Goal: Book appointment/travel/reservation

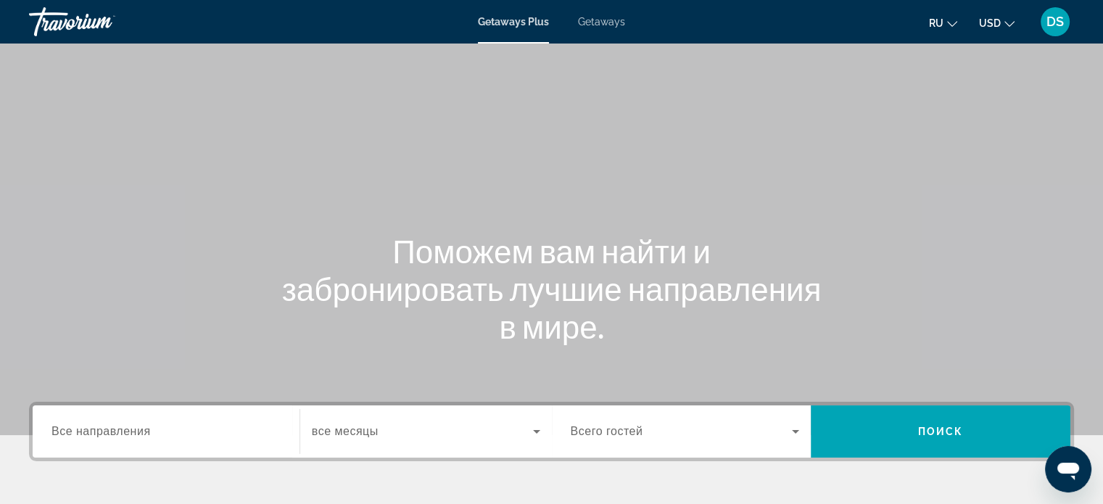
click at [607, 21] on span "Getaways" at bounding box center [601, 22] width 47 height 12
click at [153, 437] on input "Destination Все направления" at bounding box center [165, 432] width 229 height 17
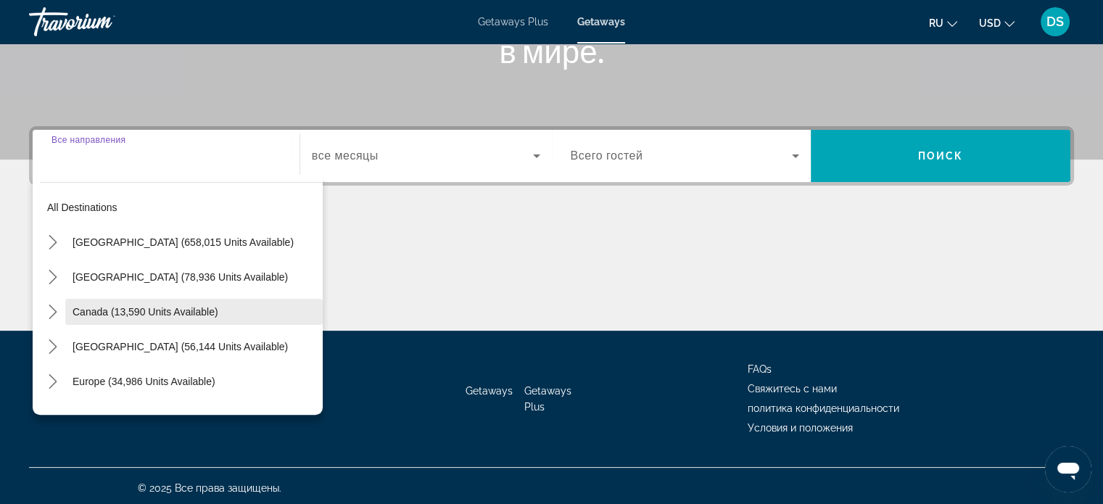
scroll to position [279, 0]
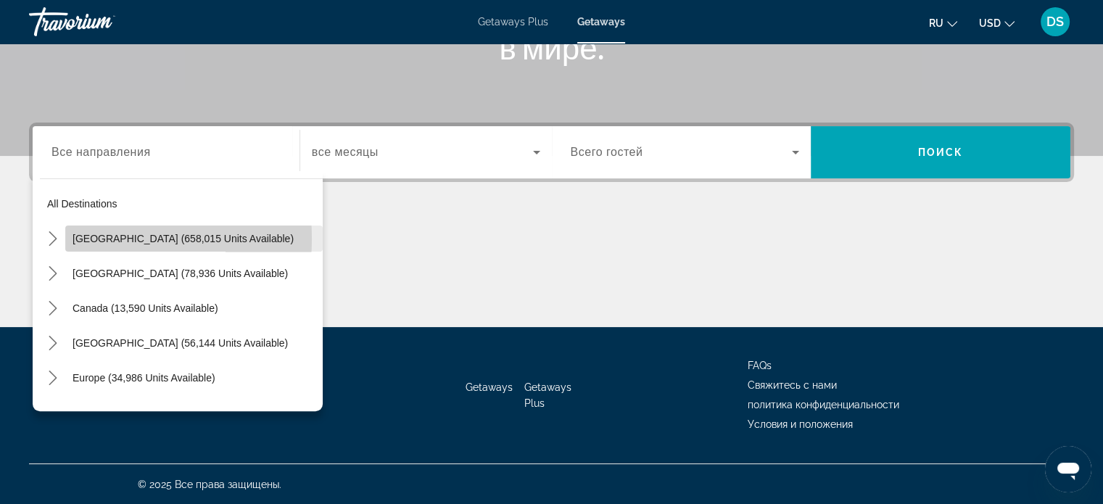
click at [84, 238] on span "[GEOGRAPHIC_DATA] (658,015 units available)" at bounding box center [183, 239] width 221 height 12
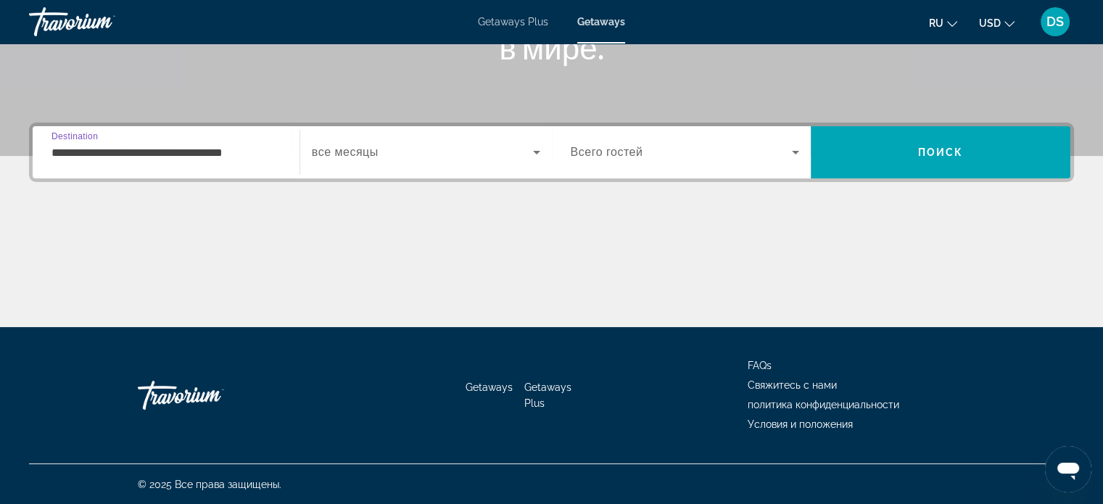
click at [94, 153] on input "**********" at bounding box center [165, 152] width 229 height 17
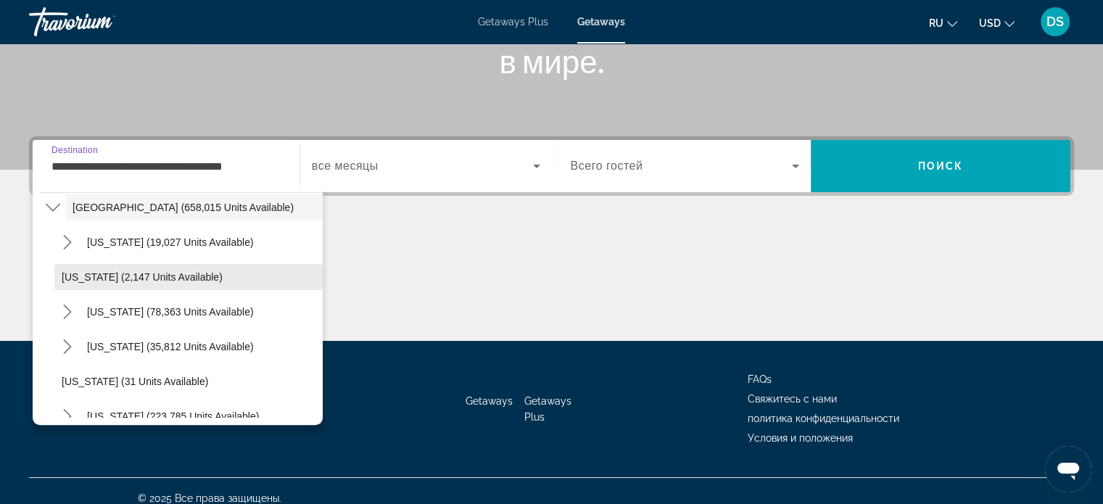
scroll to position [73, 0]
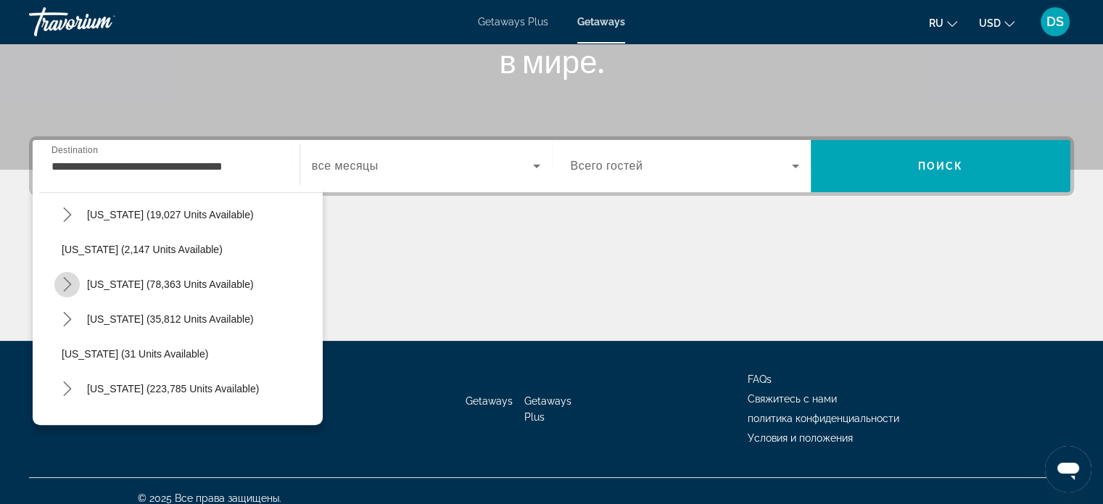
click at [67, 284] on icon "Toggle California (78,363 units available) submenu" at bounding box center [67, 284] width 15 height 15
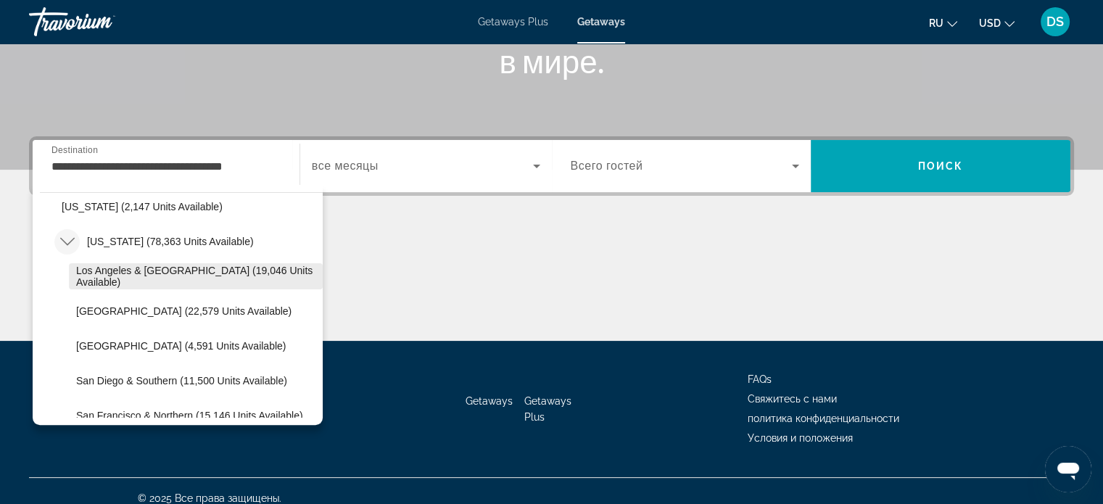
scroll to position [145, 0]
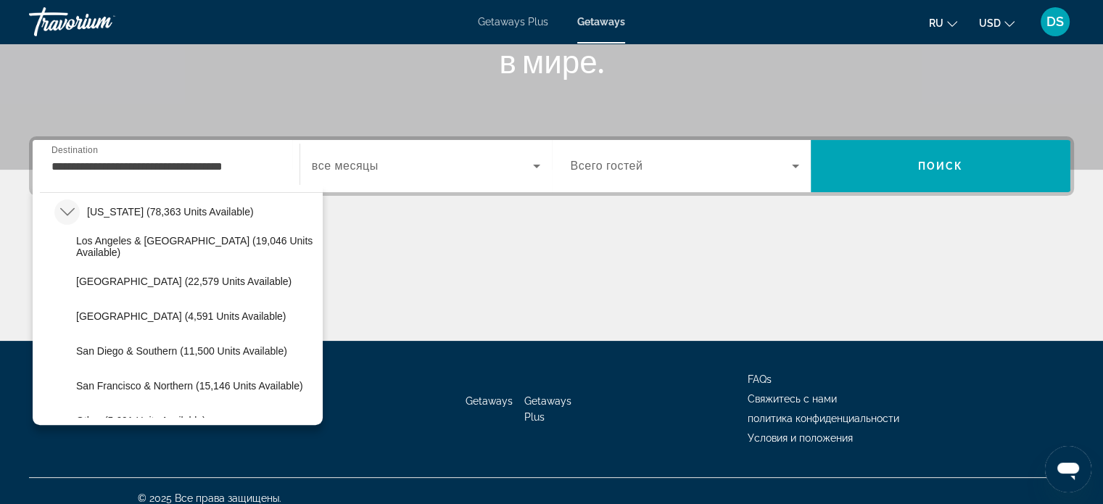
click at [61, 211] on icon "Toggle California (78,363 units available) submenu" at bounding box center [67, 212] width 15 height 15
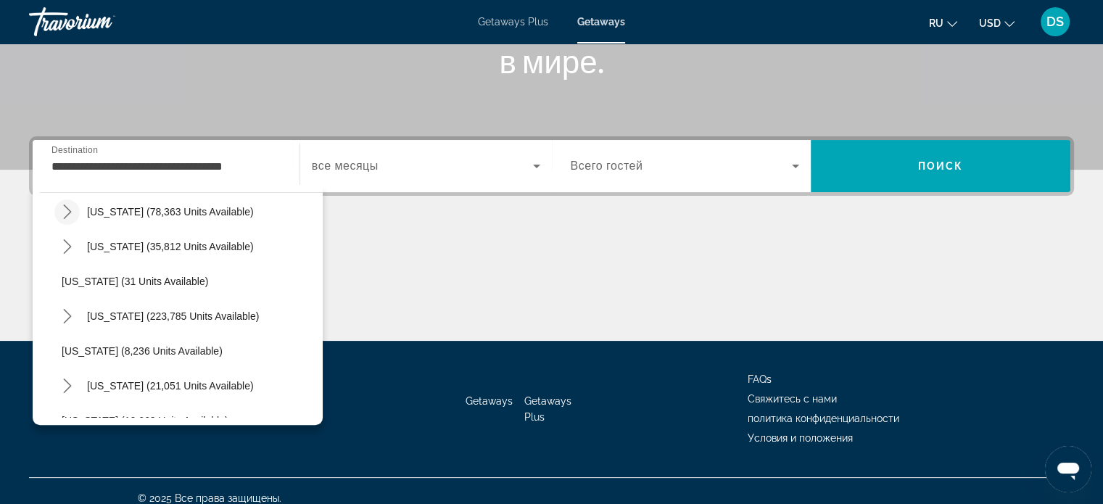
scroll to position [218, 0]
click at [66, 243] on icon "Toggle Florida (223,785 units available) submenu" at bounding box center [67, 243] width 15 height 15
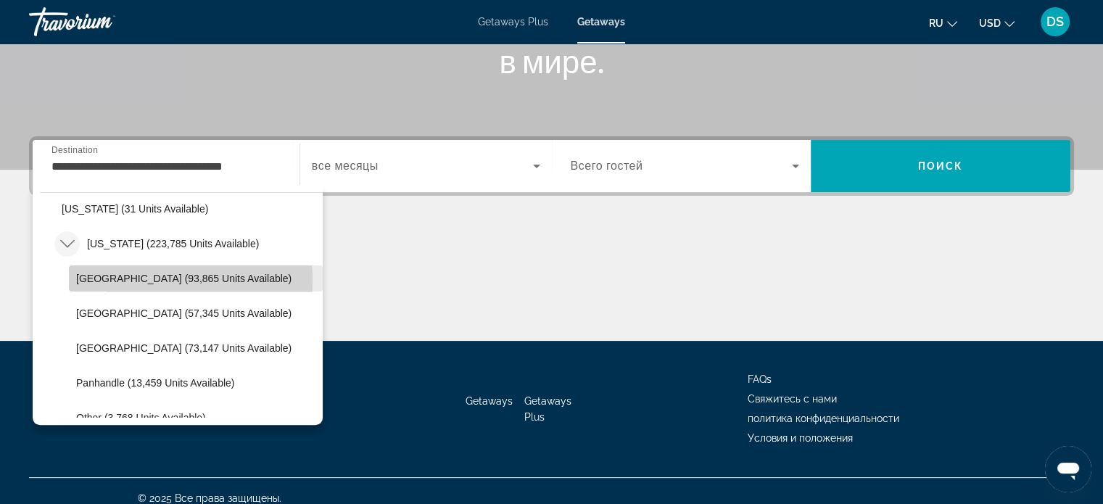
click at [117, 280] on span "[GEOGRAPHIC_DATA] (93,865 units available)" at bounding box center [183, 279] width 215 height 12
type input "**********"
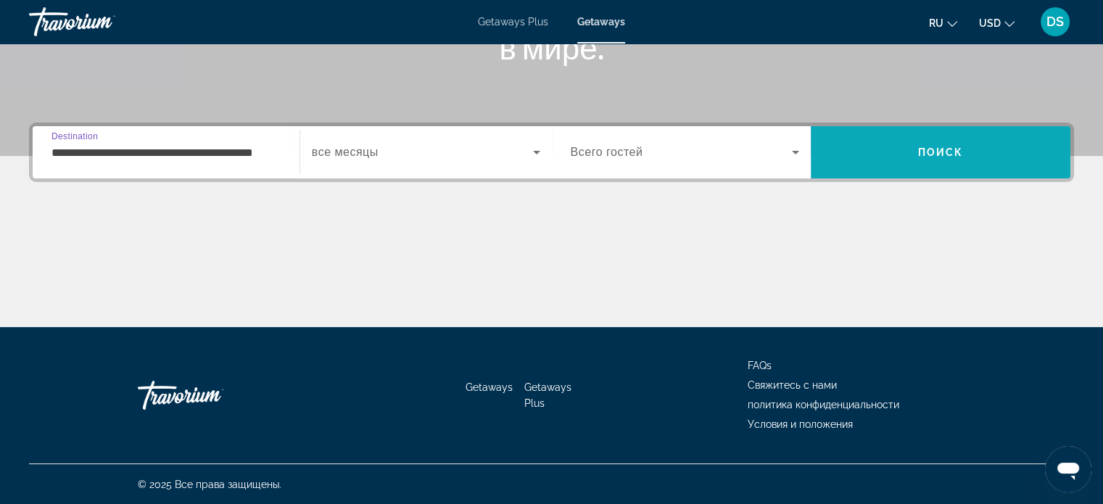
click at [860, 153] on span "Search" at bounding box center [941, 152] width 260 height 35
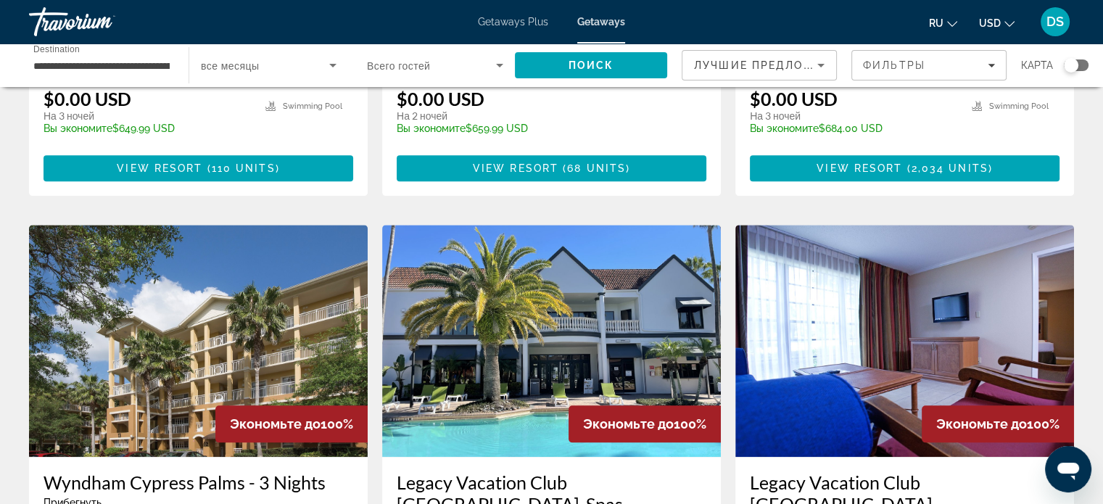
scroll to position [1523, 0]
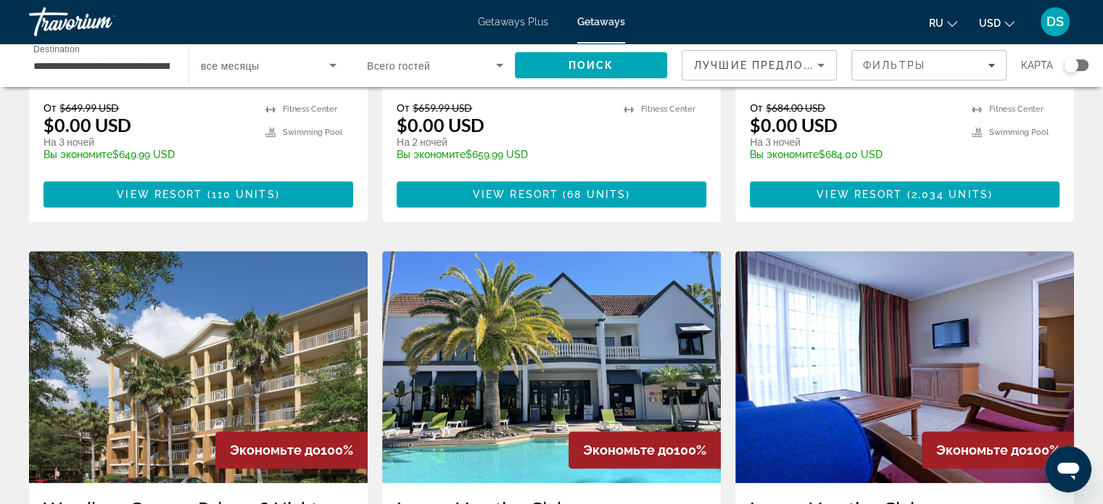
click at [576, 280] on img "Main content" at bounding box center [551, 367] width 339 height 232
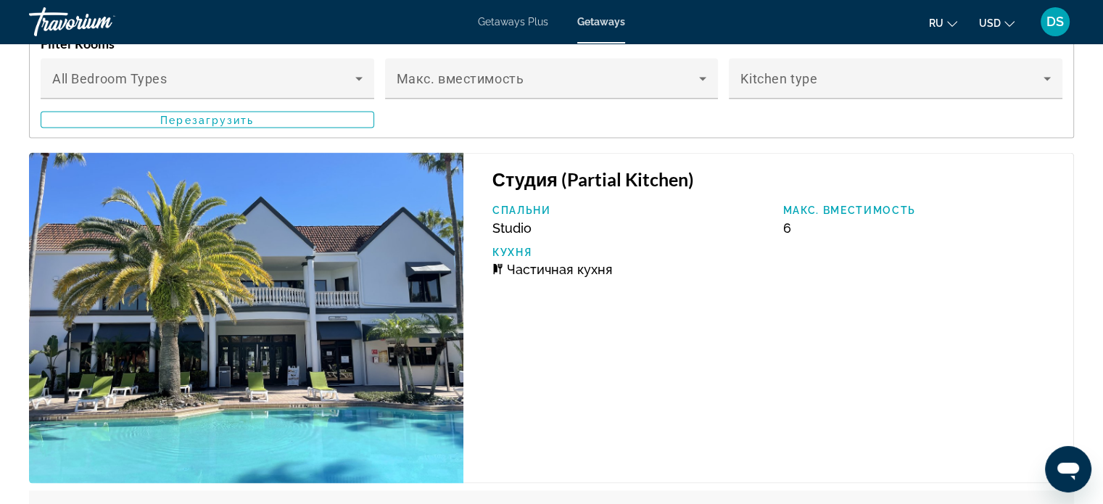
scroll to position [2878, 0]
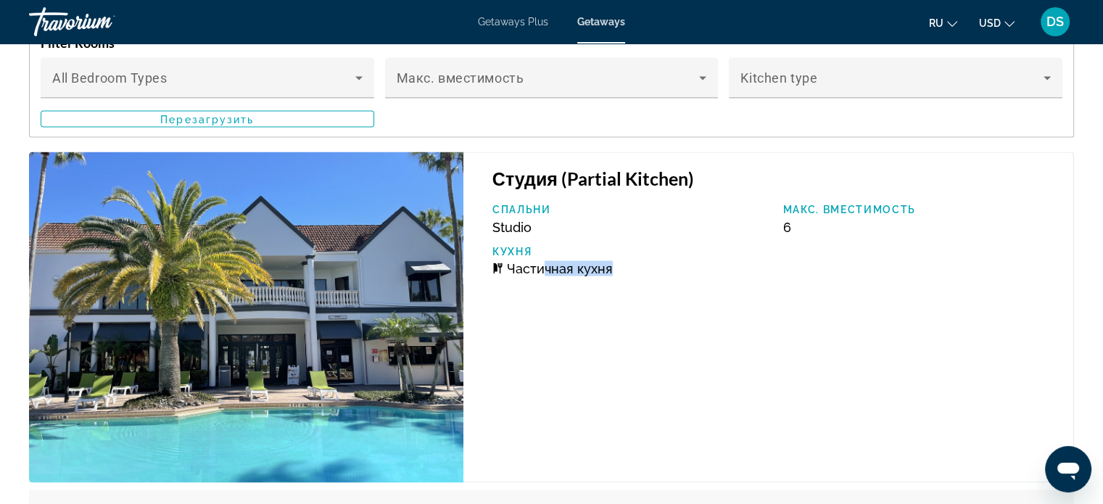
drag, startPoint x: 565, startPoint y: 257, endPoint x: 542, endPoint y: 260, distance: 22.8
click at [542, 260] on div "Спальни Studio Макс. вместимость 6 Кухня Частичная кухня" at bounding box center [775, 245] width 581 height 83
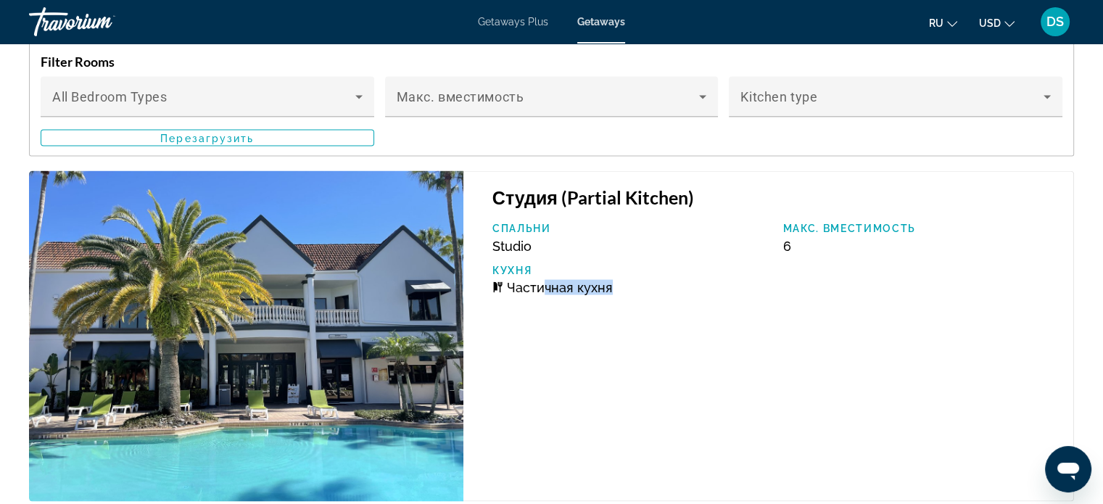
scroll to position [2950, 0]
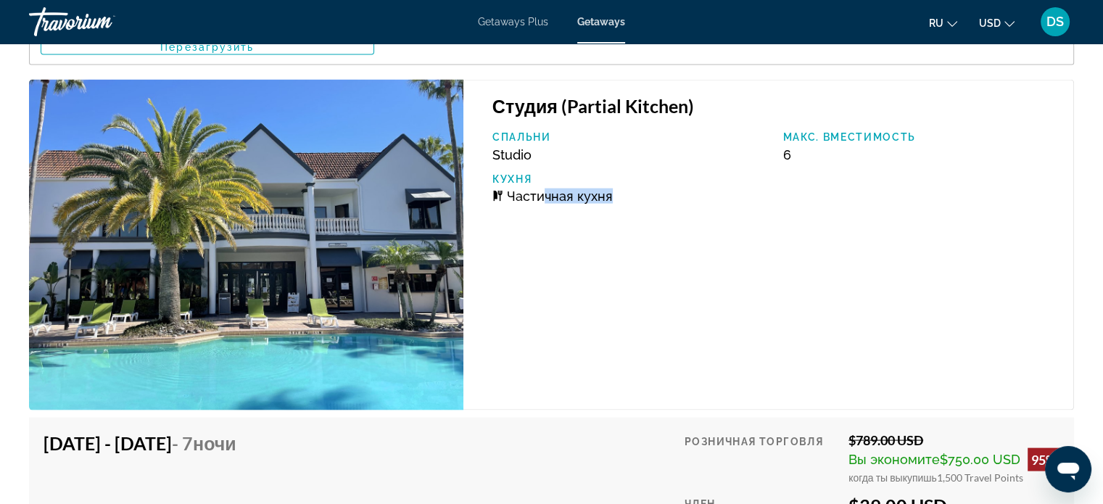
click at [745, 310] on div "Студия (Partial Kitchen) Спальни Studio Макс. вместимость 6 Кухня Частичная кух…" at bounding box center [768, 245] width 611 height 331
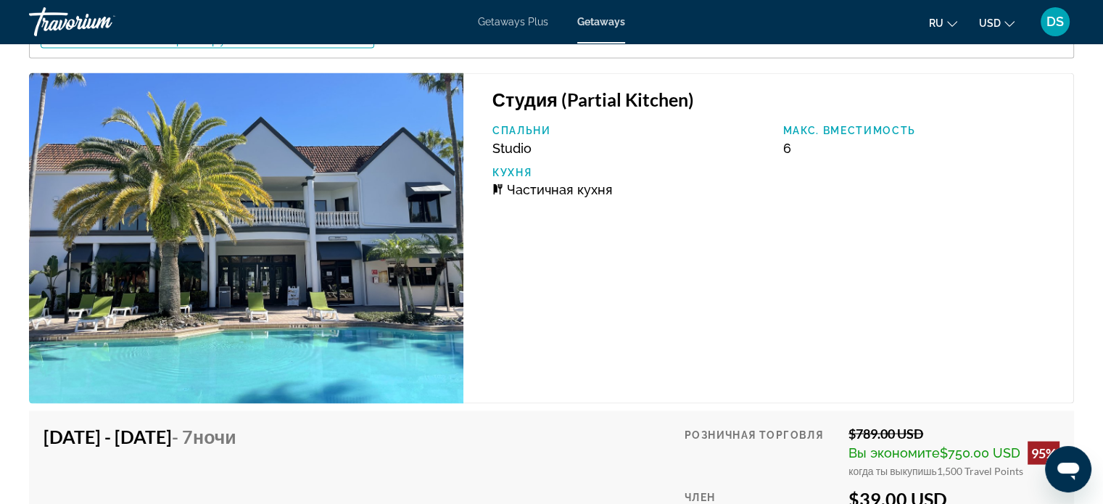
scroll to position [2878, 0]
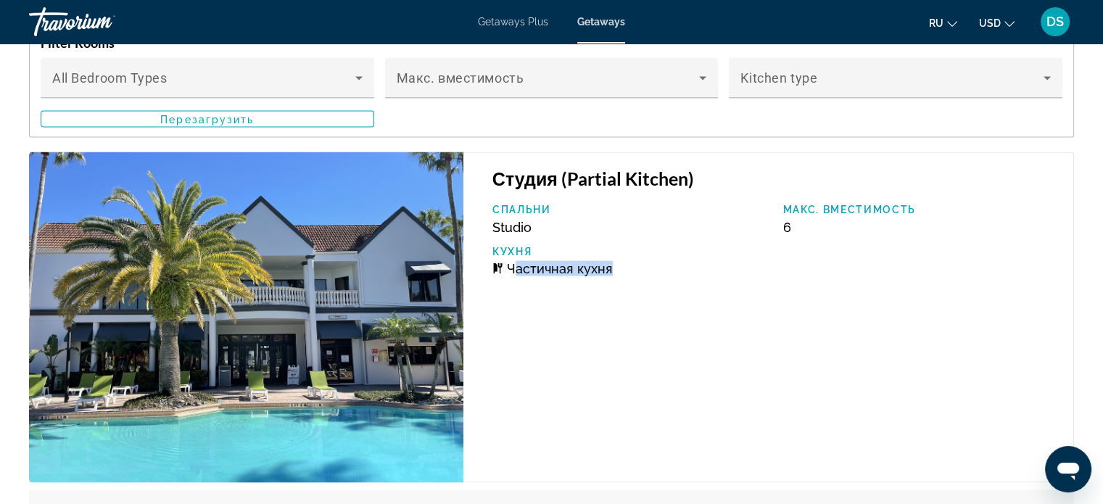
drag, startPoint x: 616, startPoint y: 253, endPoint x: 518, endPoint y: 249, distance: 98.7
click at [518, 261] on div "Частичная кухня" at bounding box center [630, 268] width 276 height 15
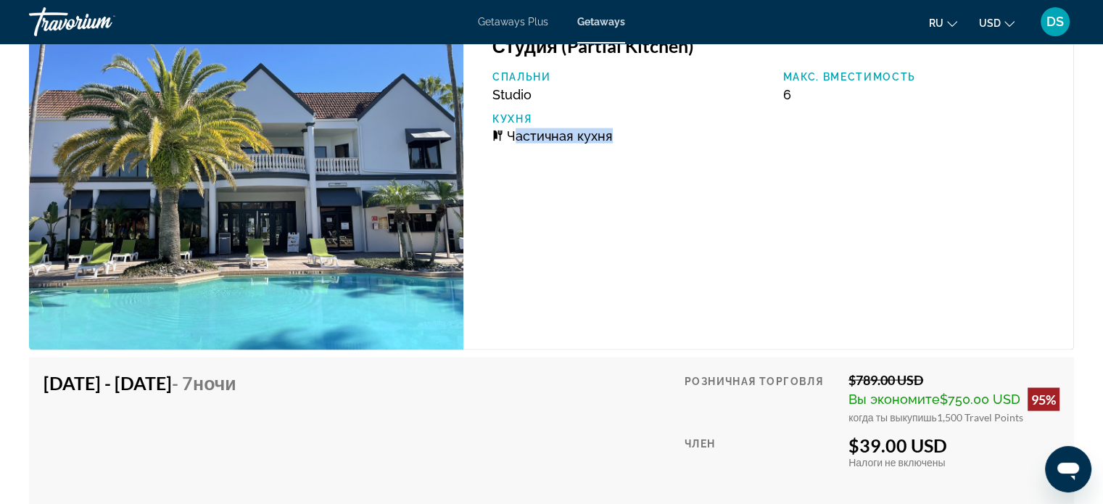
scroll to position [3095, 0]
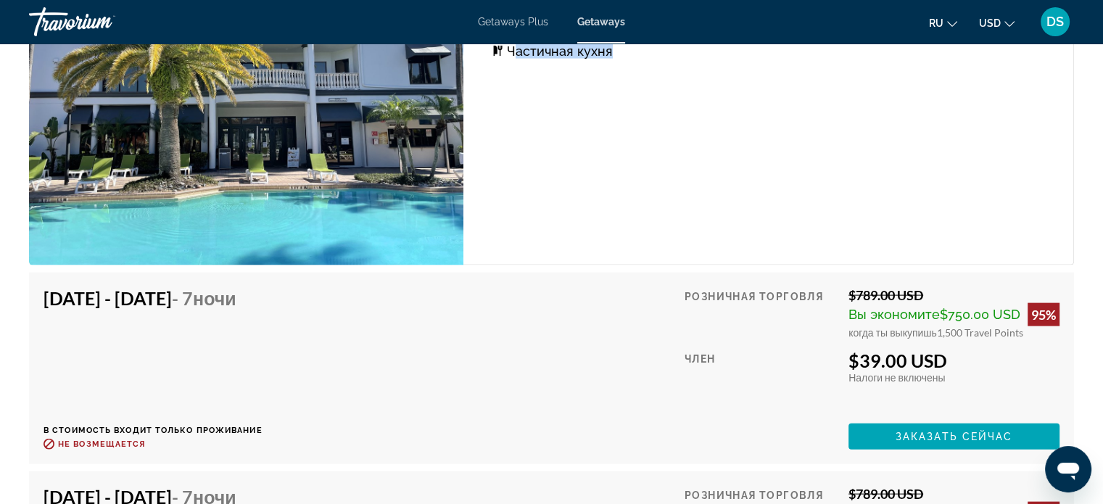
drag, startPoint x: 859, startPoint y: 342, endPoint x: 971, endPoint y: 344, distance: 111.7
click at [971, 350] on div "$39.00 USD" at bounding box center [953, 361] width 211 height 22
click at [961, 371] on div "Налоги включены Налоги не включены" at bounding box center [953, 377] width 211 height 12
drag, startPoint x: 854, startPoint y: 275, endPoint x: 932, endPoint y: 272, distance: 77.6
click at [932, 287] on div "$789.00 USD" at bounding box center [953, 295] width 211 height 16
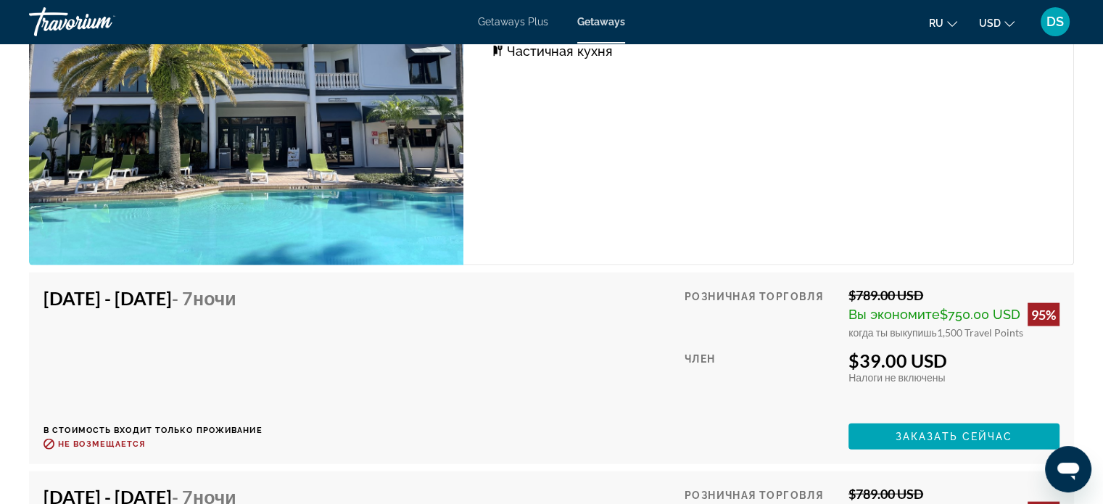
click at [879, 287] on div "$789.00 USD" at bounding box center [953, 295] width 211 height 16
drag, startPoint x: 856, startPoint y: 278, endPoint x: 946, endPoint y: 276, distance: 89.9
click at [946, 287] on div "$789.00 USD" at bounding box center [953, 295] width 211 height 16
click at [933, 287] on div "$789.00 USD" at bounding box center [953, 295] width 211 height 16
drag, startPoint x: 854, startPoint y: 276, endPoint x: 933, endPoint y: 273, distance: 79.1
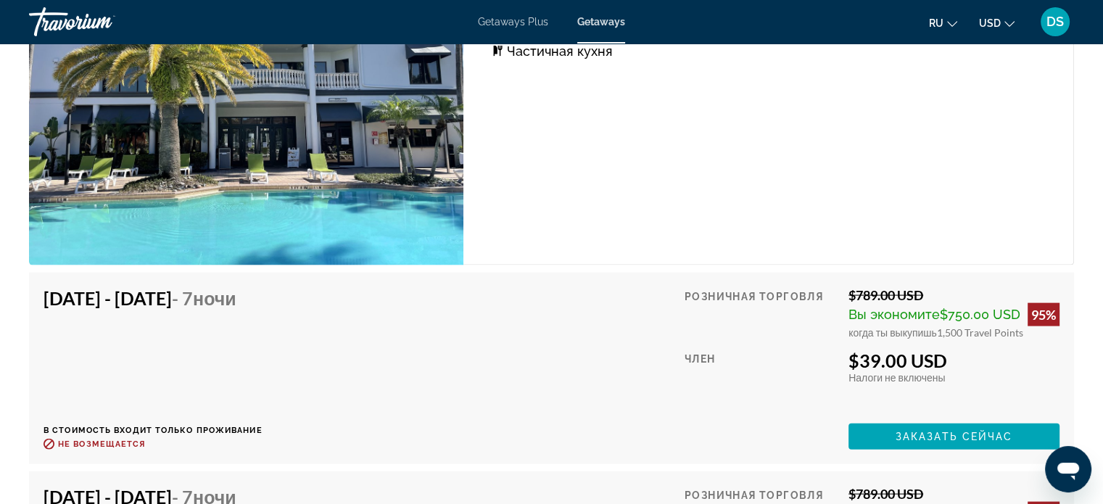
click at [933, 287] on div "$789.00 USD" at bounding box center [953, 295] width 211 height 16
click at [931, 287] on div "$789.00 USD" at bounding box center [953, 295] width 211 height 16
drag, startPoint x: 935, startPoint y: 314, endPoint x: 968, endPoint y: 318, distance: 33.6
click at [968, 326] on span "1,500 Travel Points" at bounding box center [980, 332] width 86 height 12
click at [963, 350] on div "$39.00 USD" at bounding box center [953, 361] width 211 height 22
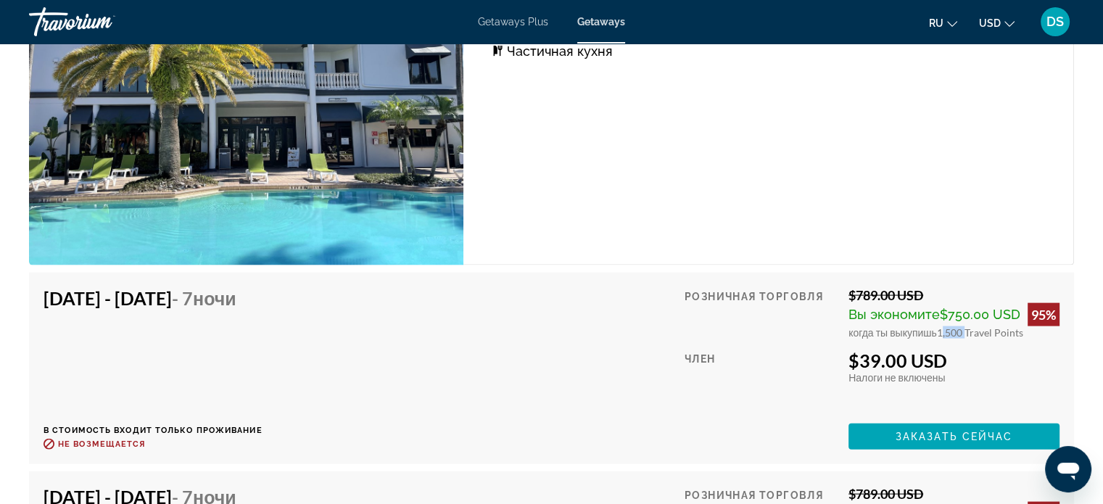
drag, startPoint x: 939, startPoint y: 318, endPoint x: 960, endPoint y: 318, distance: 21.0
click at [960, 326] on span "1,500 Travel Points" at bounding box center [980, 332] width 86 height 12
click at [960, 350] on div "$39.00 USD" at bounding box center [953, 361] width 211 height 22
drag, startPoint x: 859, startPoint y: 344, endPoint x: 978, endPoint y: 347, distance: 119.0
click at [978, 350] on div "$39.00 USD" at bounding box center [953, 361] width 211 height 22
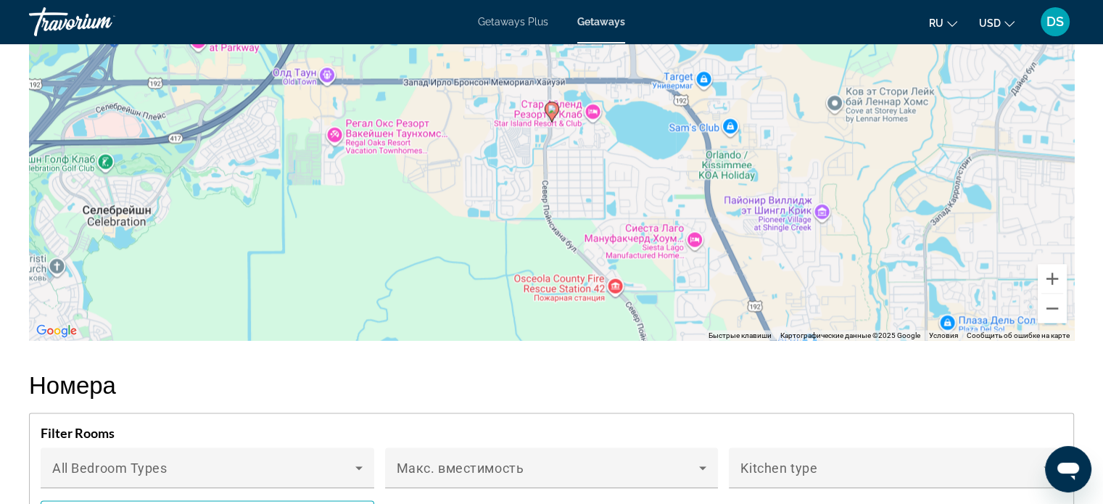
scroll to position [2370, 0]
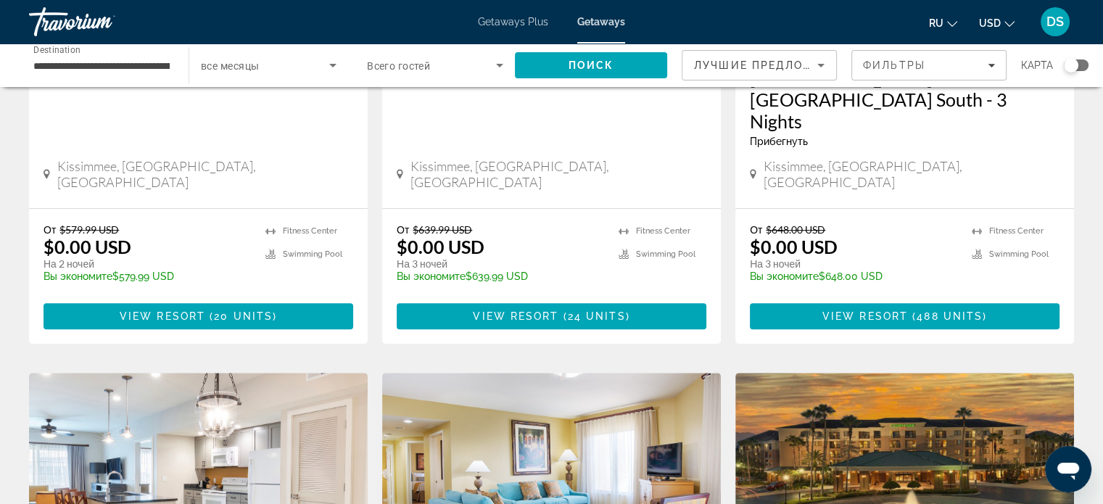
scroll to position [508, 0]
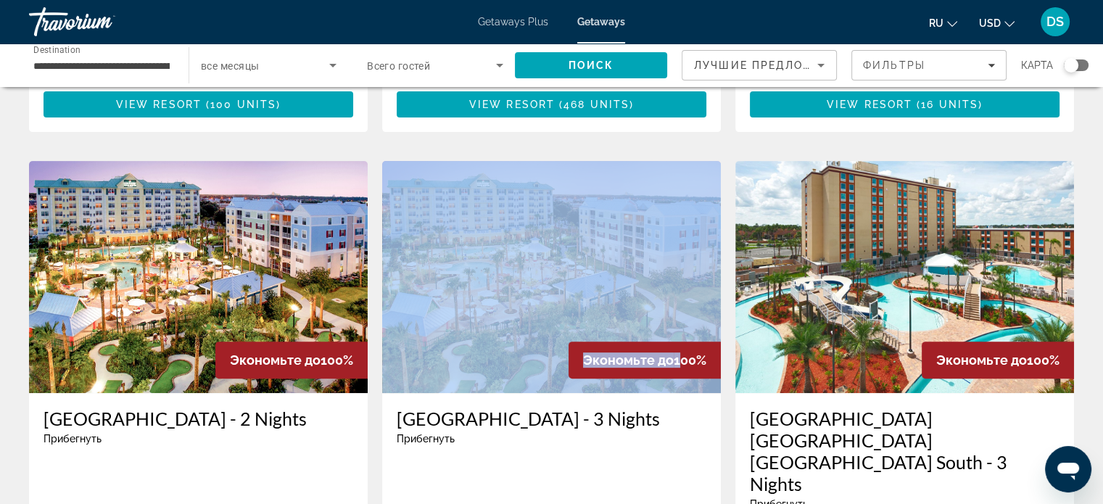
drag, startPoint x: 673, startPoint y: 346, endPoint x: 722, endPoint y: 345, distance: 49.3
click at [722, 345] on app-weeks-search-item "Экономьте до 100% Calypso Cay Resort - 3 Nights Прибегнуть - Это курорт только …" at bounding box center [551, 433] width 353 height 545
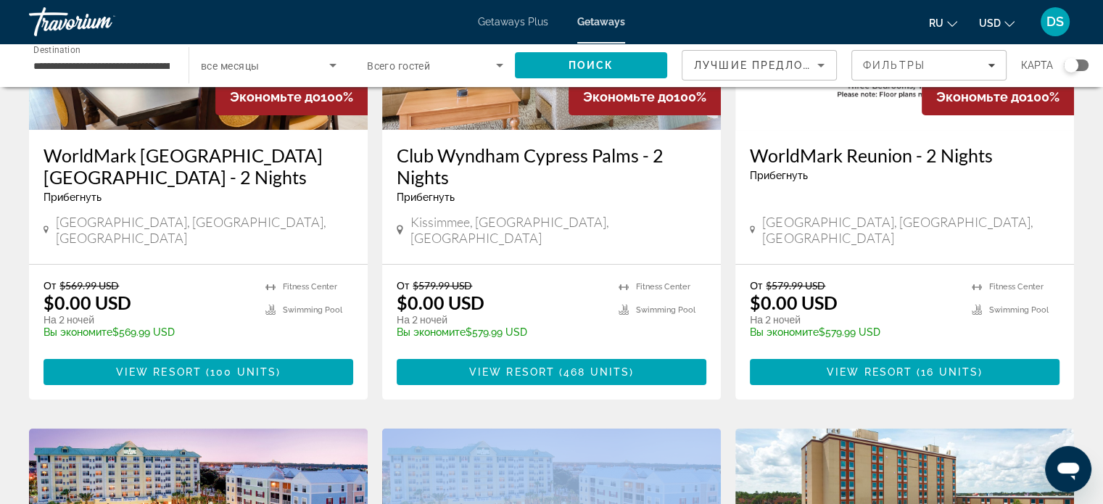
scroll to position [93, 0]
